Goal: Information Seeking & Learning: Learn about a topic

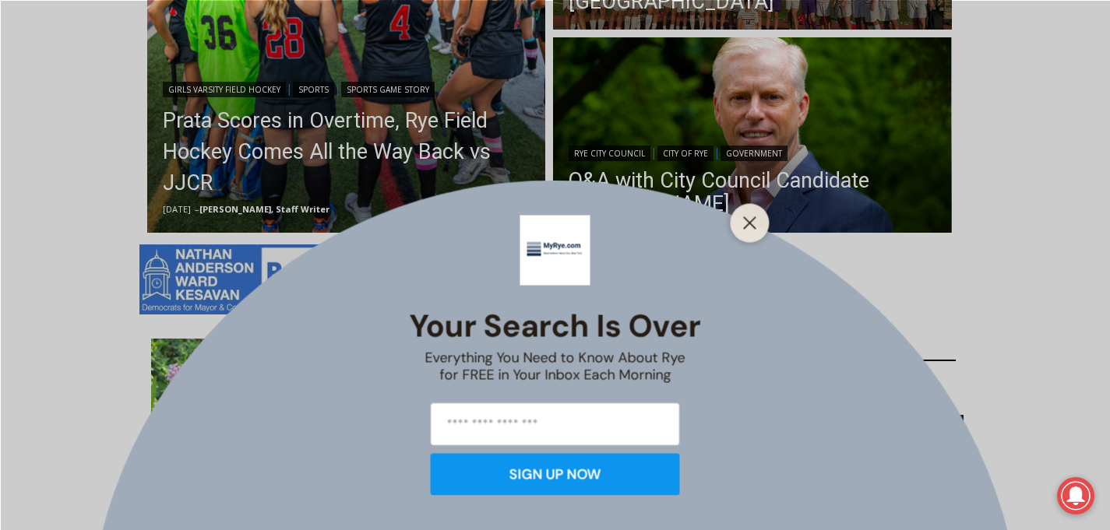
scroll to position [618, 0]
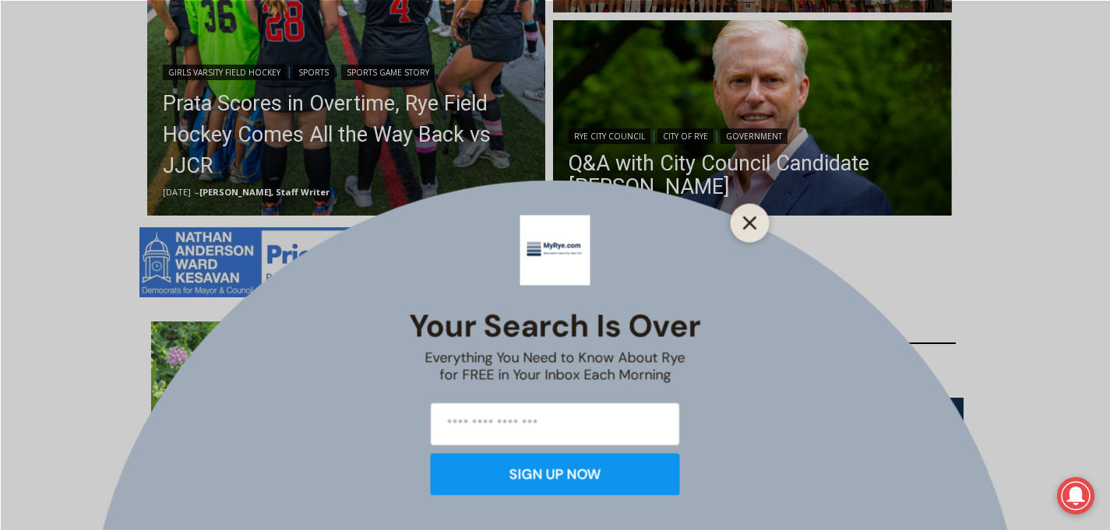
click at [747, 219] on line "Close" at bounding box center [749, 222] width 11 height 11
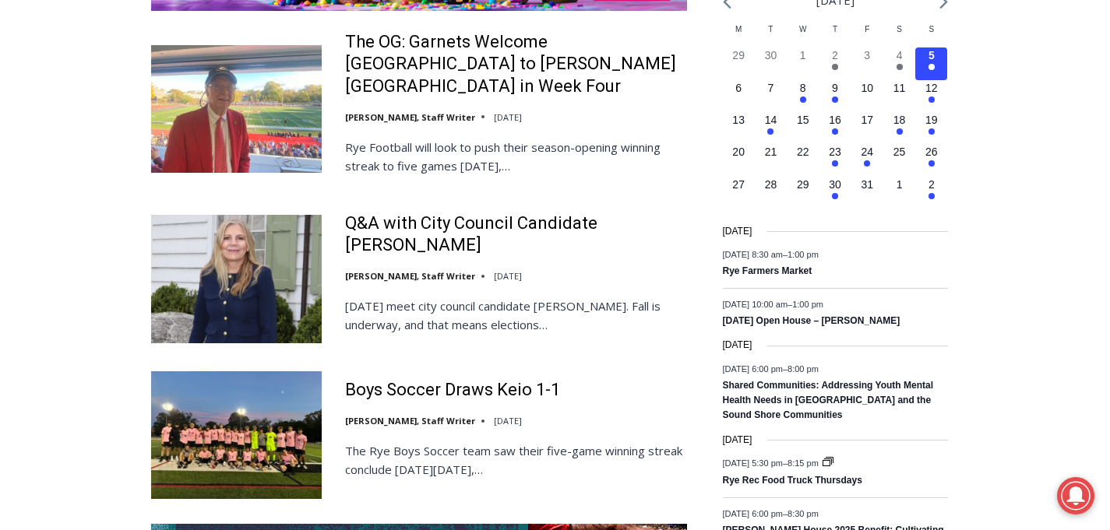
scroll to position [2529, 0]
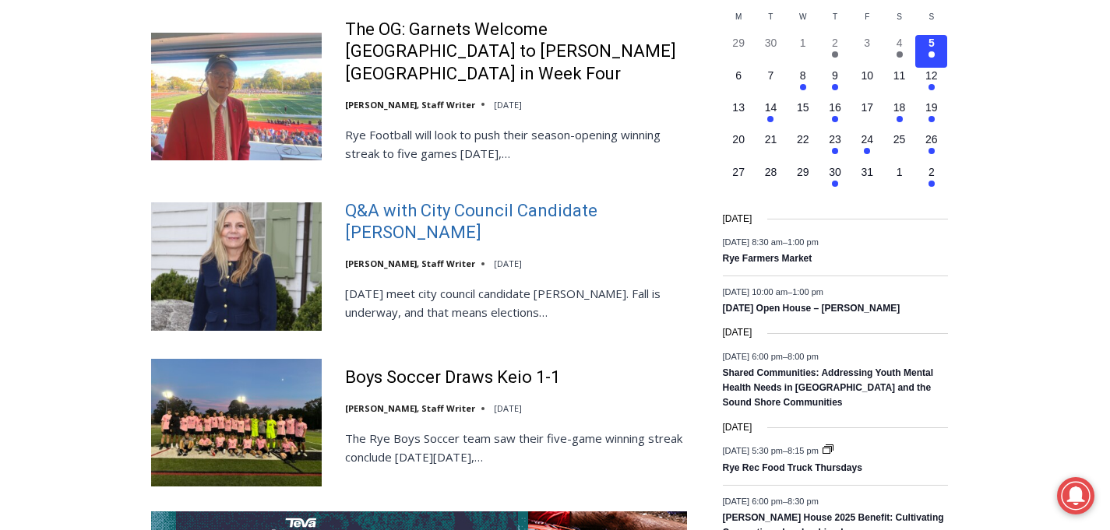
click at [382, 206] on link "Q&A with City Council Candidate [PERSON_NAME]" at bounding box center [516, 222] width 342 height 44
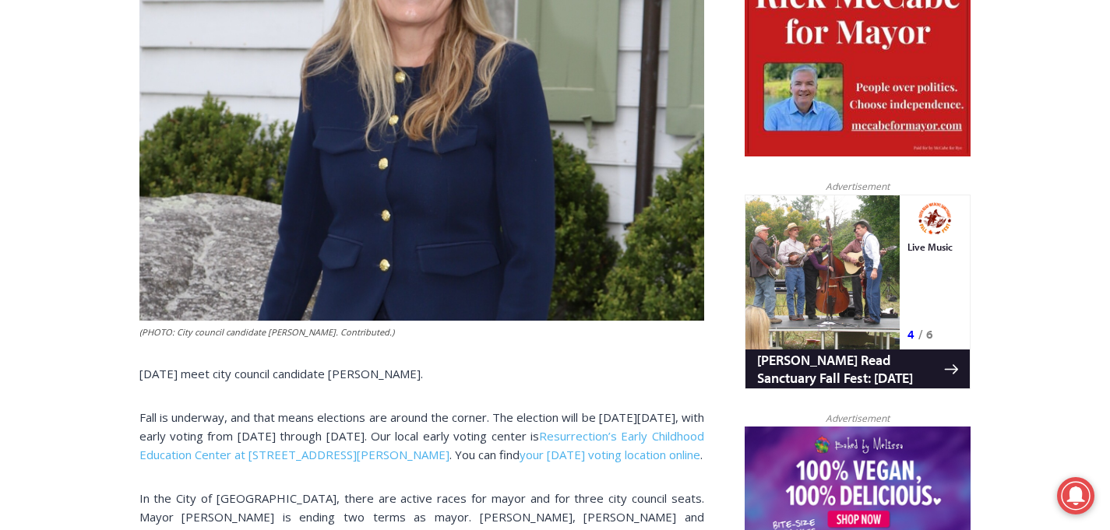
scroll to position [835, 0]
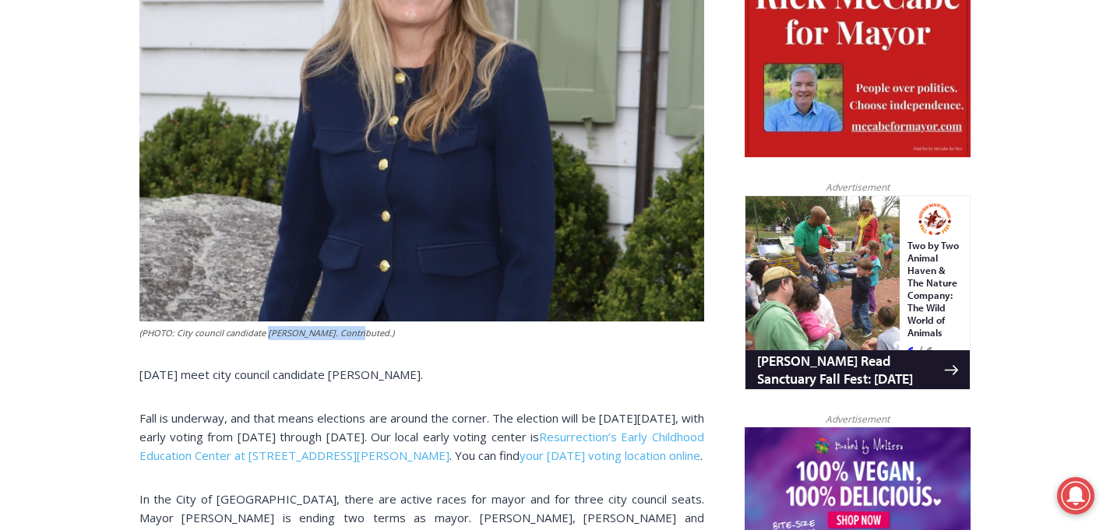
drag, startPoint x: 264, startPoint y: 333, endPoint x: 383, endPoint y: 329, distance: 119.2
click at [356, 334] on em "(PHOTO: City council candidate [PERSON_NAME]. Contributed.)" at bounding box center [266, 333] width 255 height 12
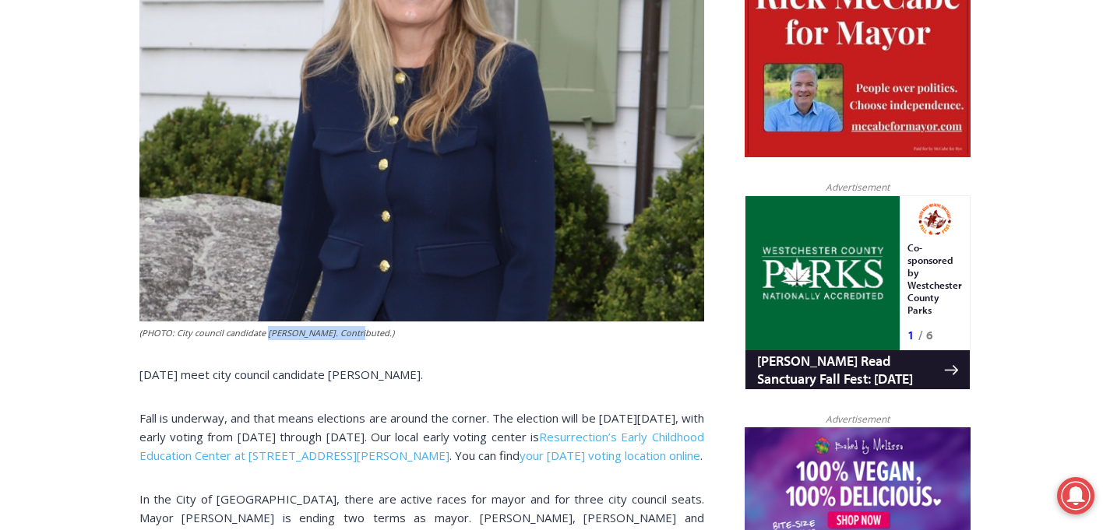
copy em "[PERSON_NAME]"
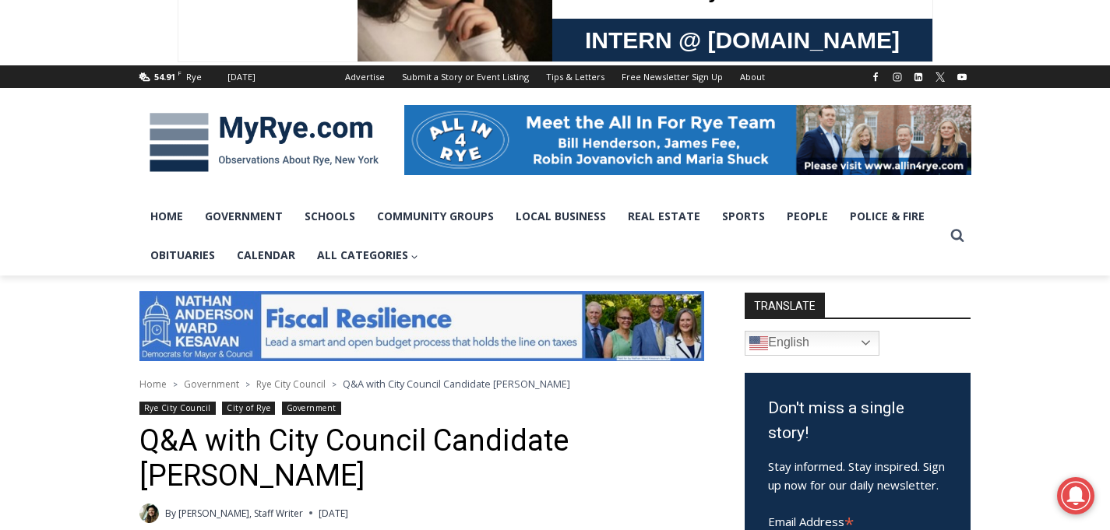
scroll to position [288, 0]
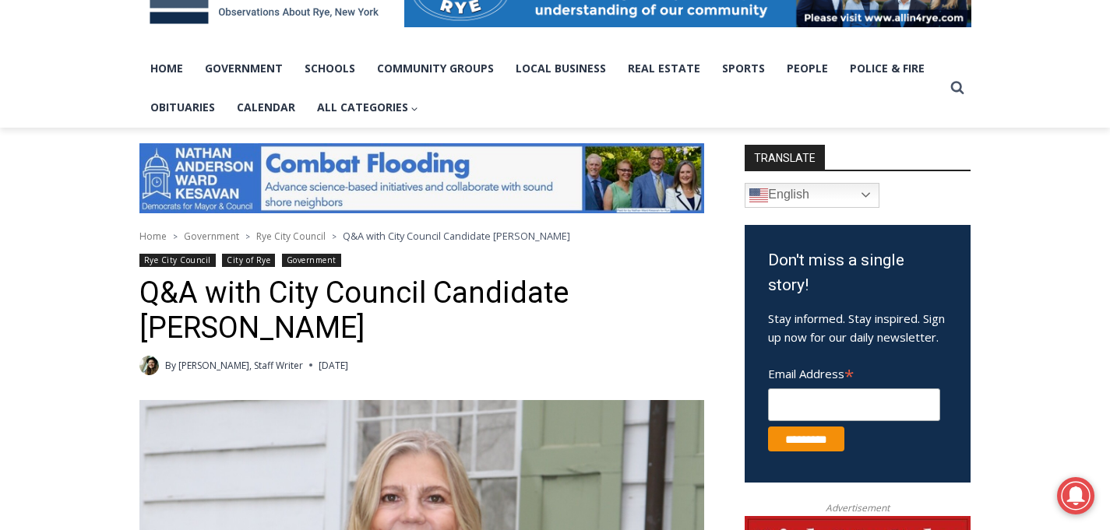
drag, startPoint x: 143, startPoint y: 323, endPoint x: 271, endPoint y: 331, distance: 128.0
click at [271, 331] on h1 "Q&A with City Council Candidate [PERSON_NAME]" at bounding box center [421, 311] width 565 height 71
copy h1 "Tufvesson"
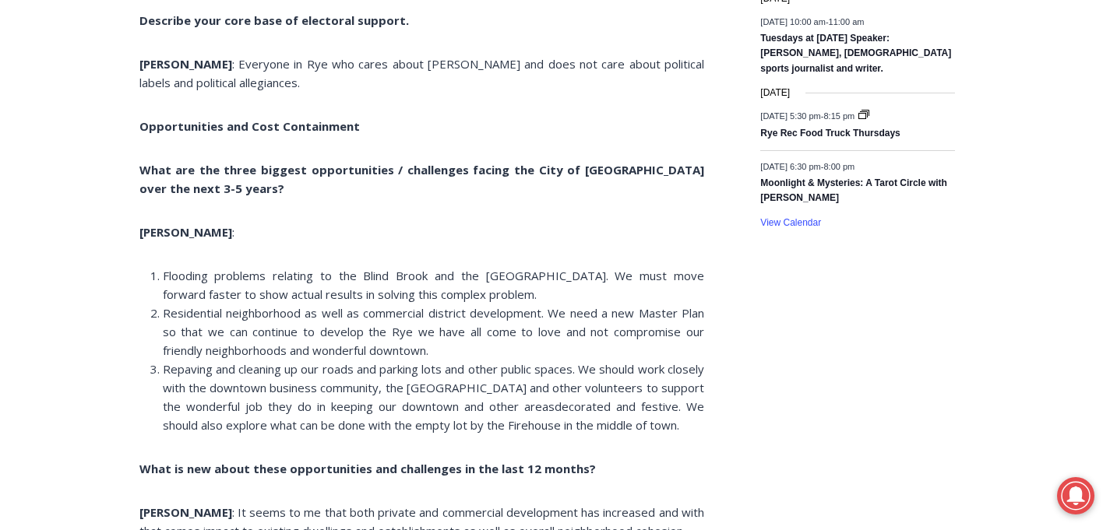
scroll to position [2738, 0]
